Goal: Task Accomplishment & Management: Use online tool/utility

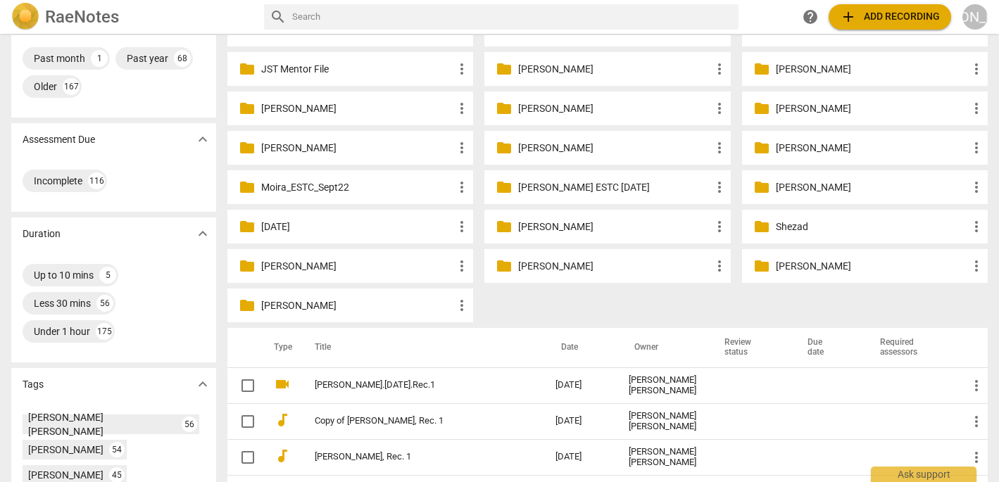
scroll to position [198, 0]
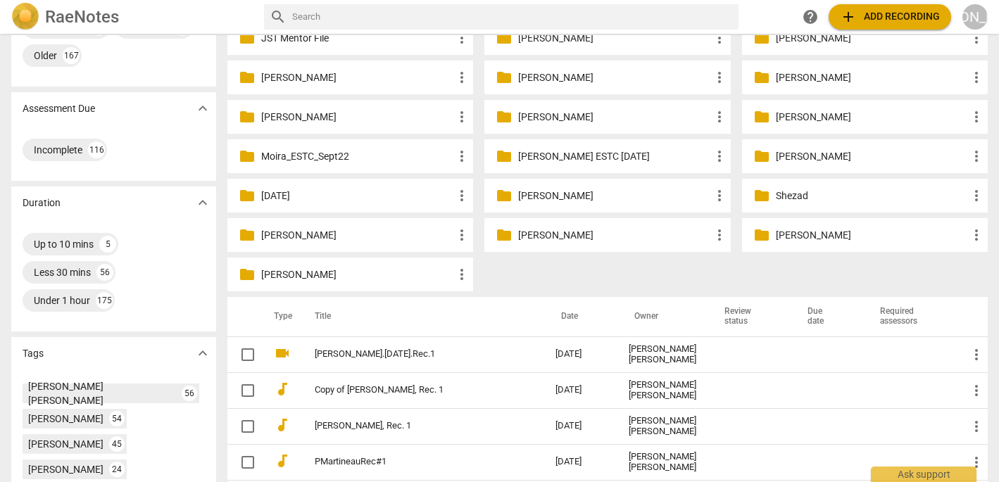
click at [324, 276] on p "[PERSON_NAME]" at bounding box center [357, 275] width 192 height 15
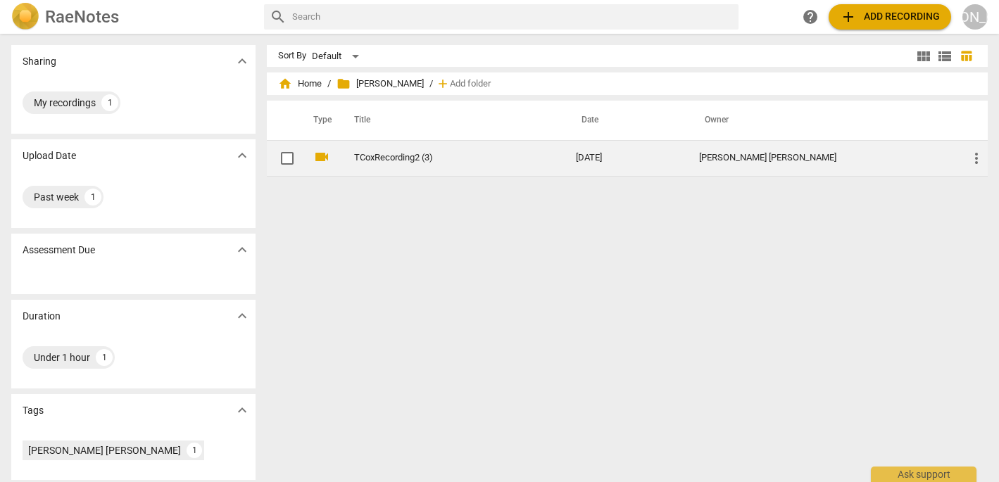
click at [407, 158] on link "TCoxRecording2 (3)" at bounding box center [439, 158] width 171 height 11
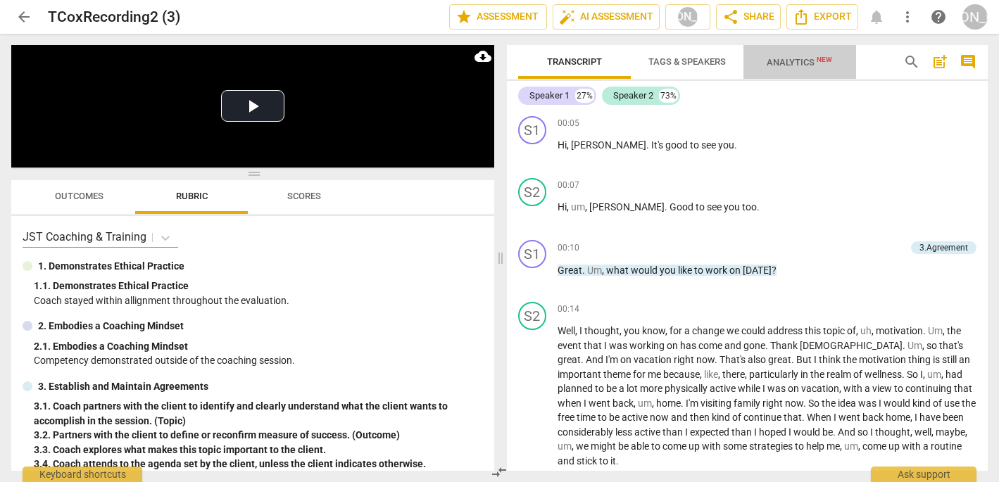
click at [791, 63] on span "Analytics New" at bounding box center [799, 62] width 65 height 11
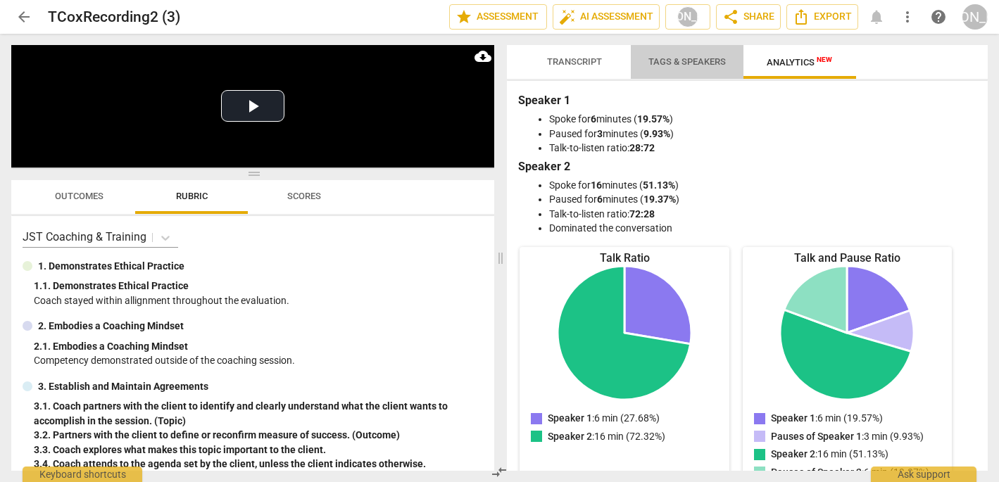
click at [682, 60] on span "Tags & Speakers" at bounding box center [686, 61] width 77 height 11
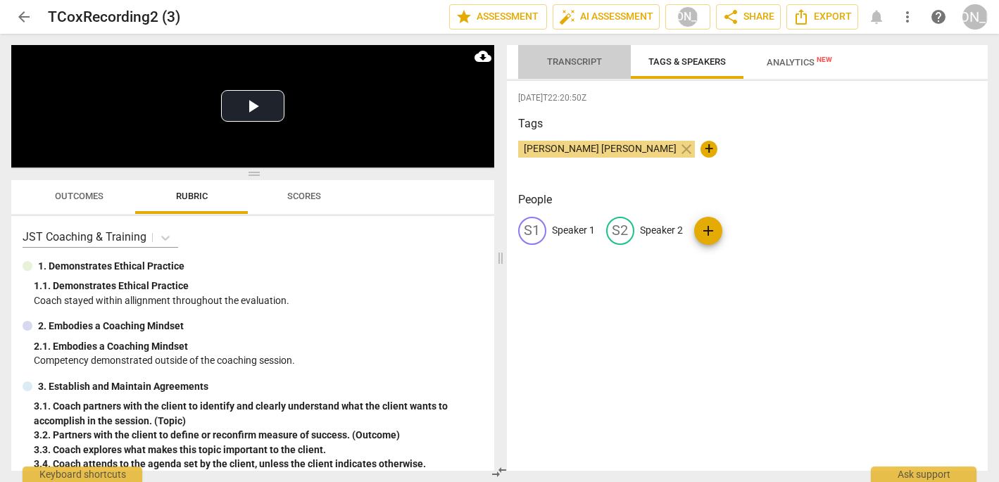
click at [568, 58] on span "Transcript" at bounding box center [574, 61] width 55 height 11
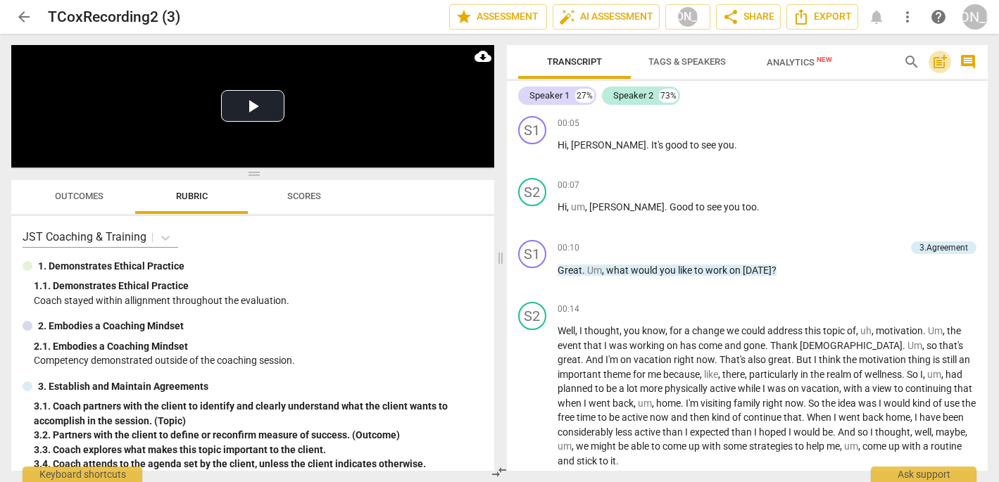
click at [941, 58] on span "post_add" at bounding box center [940, 62] width 17 height 17
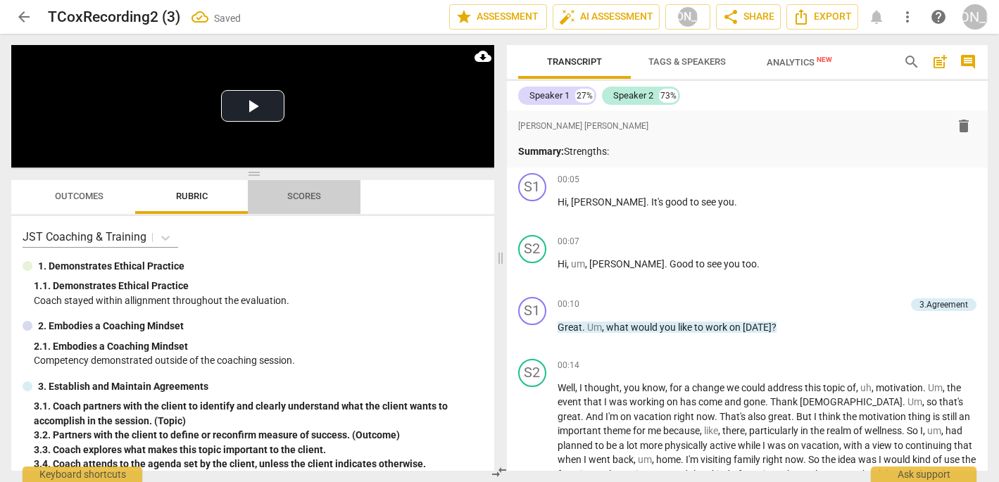
click at [315, 194] on span "Scores" at bounding box center [304, 196] width 34 height 11
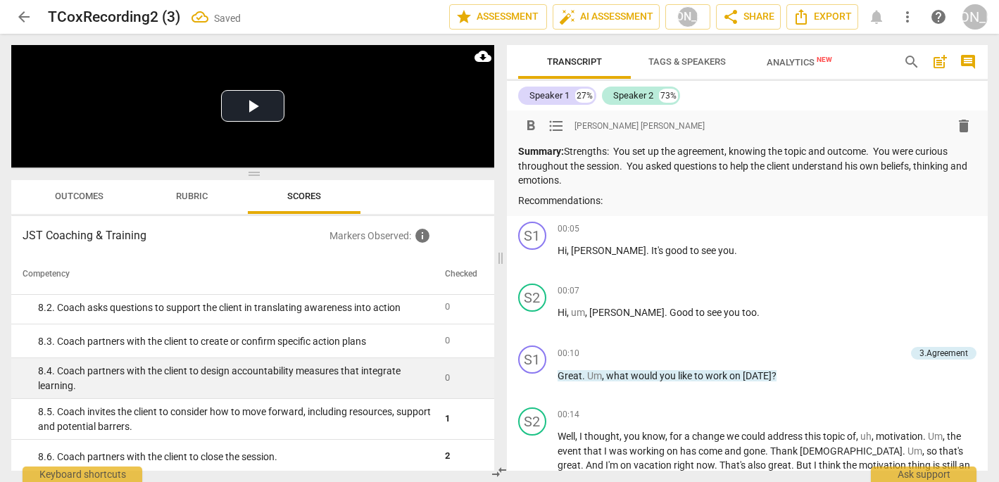
scroll to position [1135, 0]
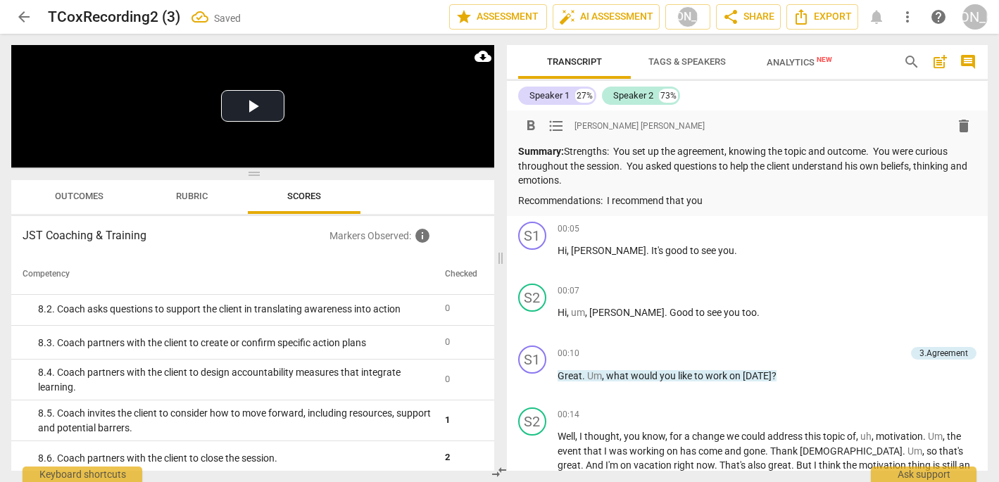
click at [87, 197] on span "Outcomes" at bounding box center [79, 196] width 49 height 11
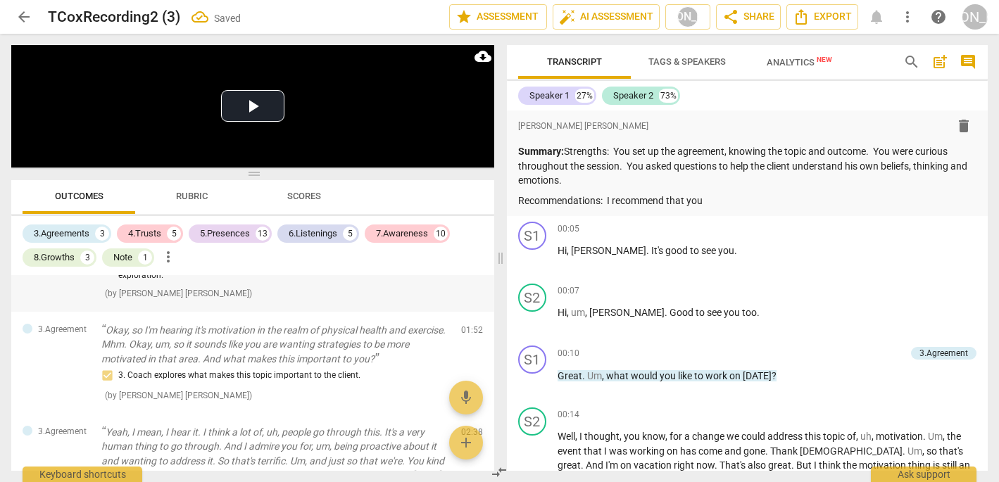
scroll to position [277, 0]
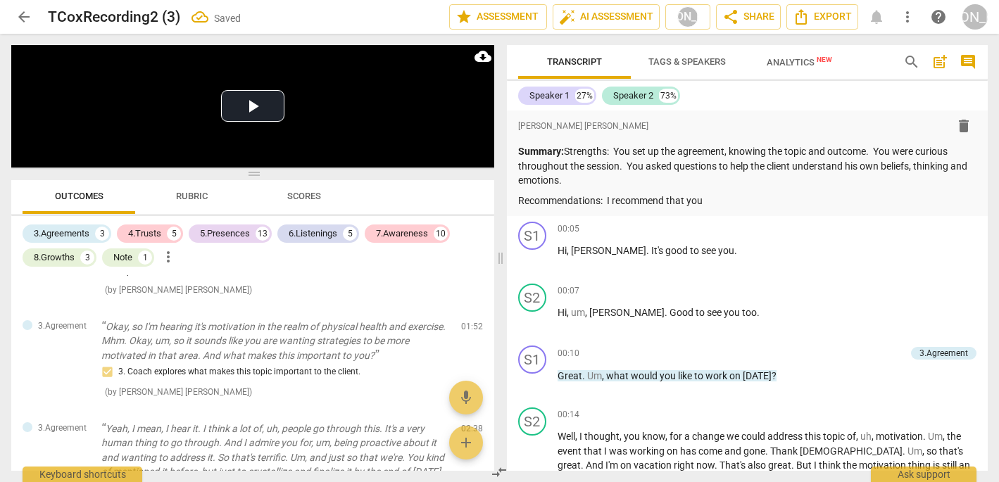
click at [190, 192] on span "Rubric" at bounding box center [192, 196] width 32 height 11
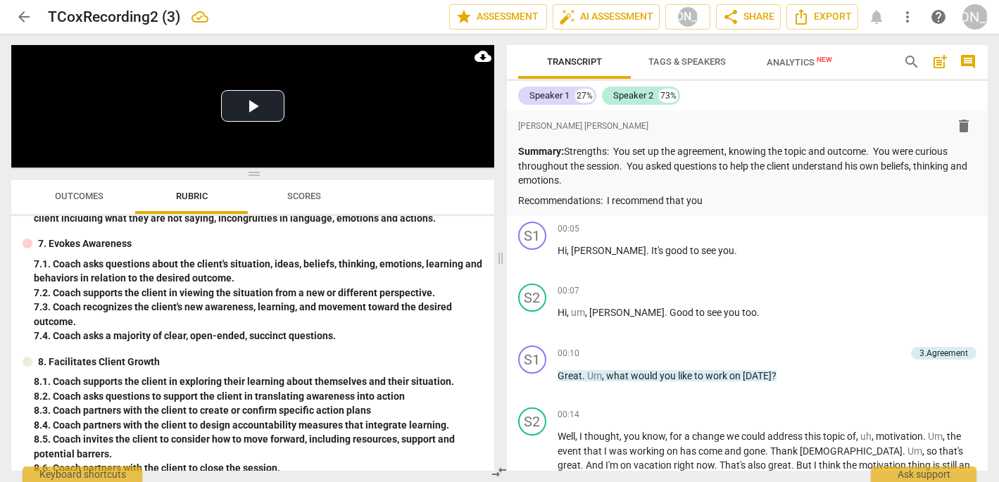
scroll to position [570, 0]
click at [594, 347] on div "00:10 + Add competency 3.Agreement keyboard_arrow_right" at bounding box center [768, 353] width 420 height 15
click at [710, 199] on p "Recommendations: I recommend that you" at bounding box center [747, 201] width 459 height 15
